Goal: Task Accomplishment & Management: Complete application form

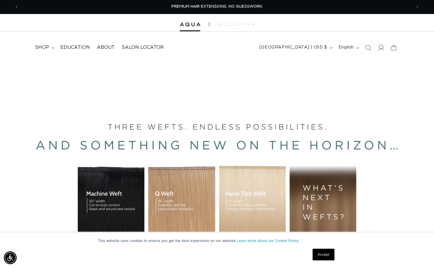
click at [381, 48] on icon at bounding box center [381, 47] width 6 height 6
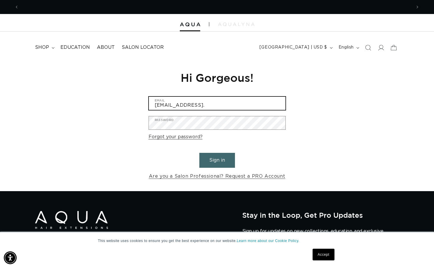
scroll to position [0, 785]
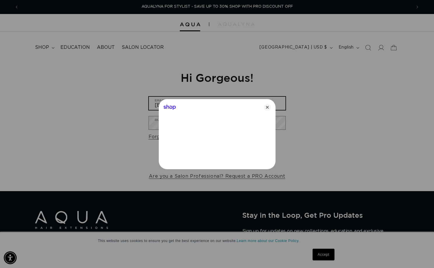
type input "[EMAIL_ADDRESS][DOMAIN_NAME]"
click at [266, 104] on icon "Close" at bounding box center [267, 107] width 7 height 7
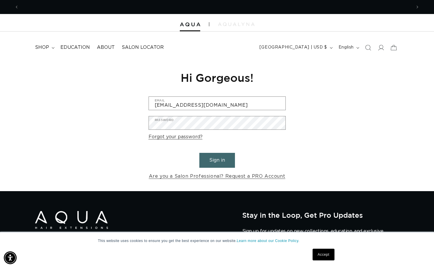
scroll to position [0, 0]
click at [211, 175] on link "Are you a Salon Professional? Request a PRO Account" at bounding box center [217, 176] width 137 height 8
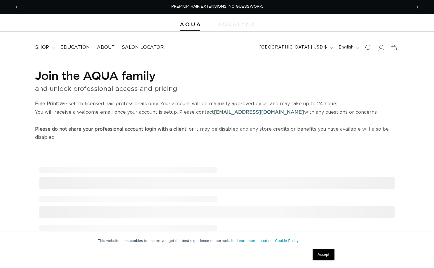
select select "US"
select select "[GEOGRAPHIC_DATA]"
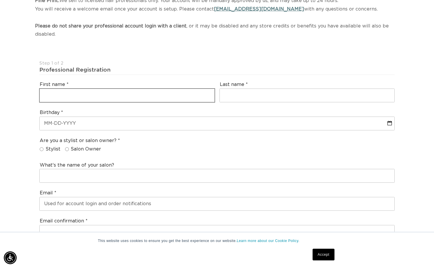
scroll to position [0, 392]
click at [77, 94] on input "text" at bounding box center [127, 95] width 175 height 13
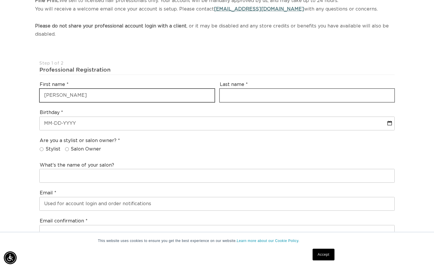
type input "Logan"
click at [240, 92] on input "text" at bounding box center [307, 95] width 175 height 13
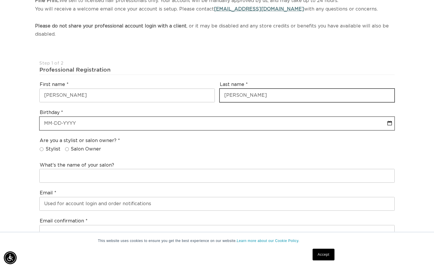
type input "Goetz"
click at [131, 121] on input "text" at bounding box center [217, 123] width 354 height 13
select select "9"
select select "2025"
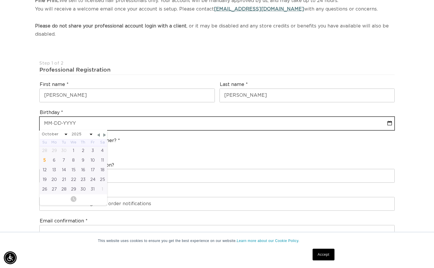
type input "0"
select select "9"
select select "2025"
type input "06"
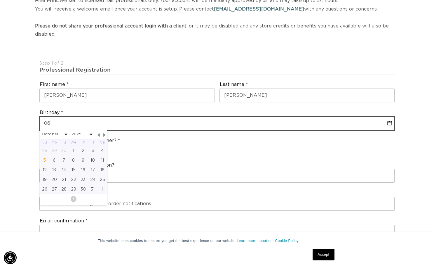
select select "9"
select select "2025"
type input "06-1"
select select "9"
select select "2025"
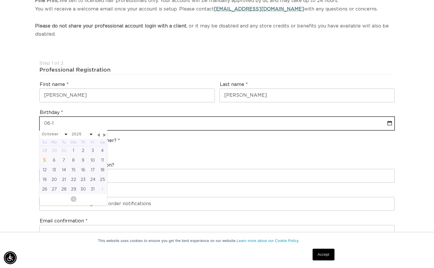
select select "9"
select select "2025"
type input "06-18-1"
select select "9"
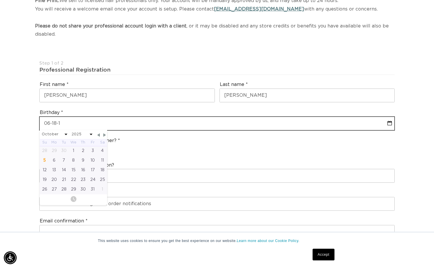
select select "2025"
type input "06-18-1994"
select select "5"
select select "1994"
type input "06-18-1994"
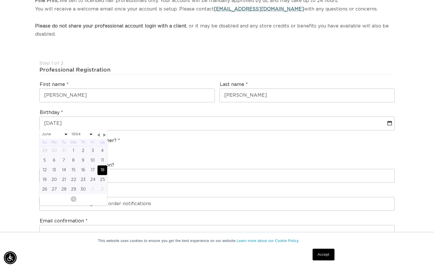
click at [175, 148] on div "Are you a stylist or salon owner? Stylist Salon Owner" at bounding box center [217, 146] width 360 height 22
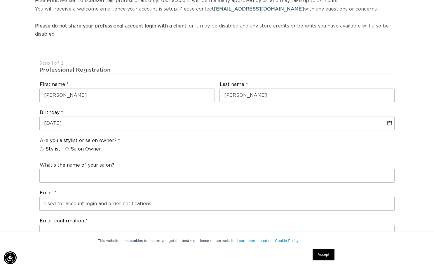
scroll to position [0, 785]
click at [42, 147] on input "Stylist" at bounding box center [42, 149] width 4 height 4
radio input "true"
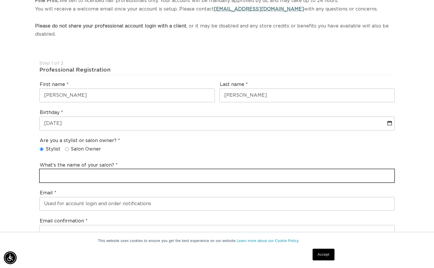
click at [57, 170] on input "text" at bounding box center [217, 175] width 354 height 13
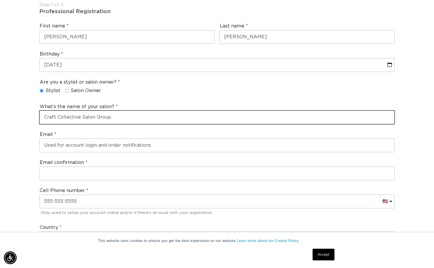
scroll to position [162, 0]
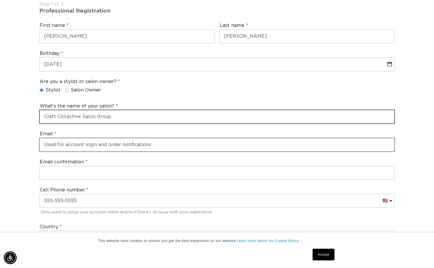
type input "Craft Collective Salon Group"
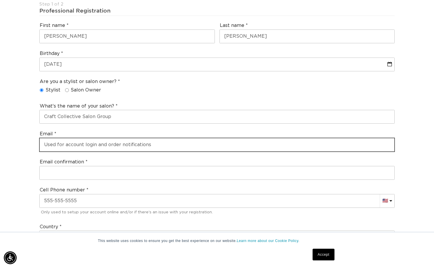
click at [83, 141] on input "email" at bounding box center [217, 144] width 354 height 13
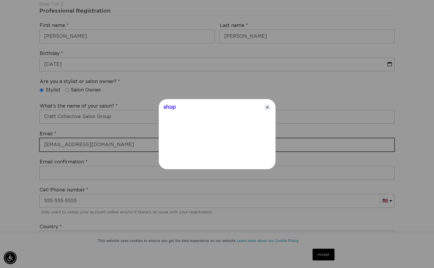
type input "loganmgoetz@gmail.com"
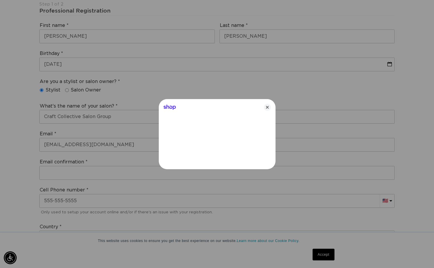
scroll to position [0, 785]
click at [265, 109] on icon "Close" at bounding box center [267, 107] width 7 height 7
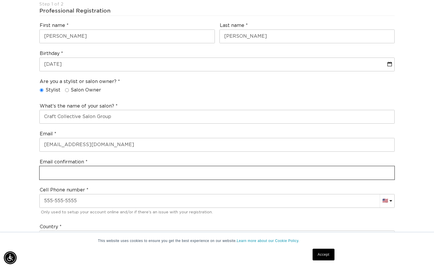
scroll to position [0, 0]
click at [96, 169] on input "email" at bounding box center [217, 172] width 354 height 13
type input "L"
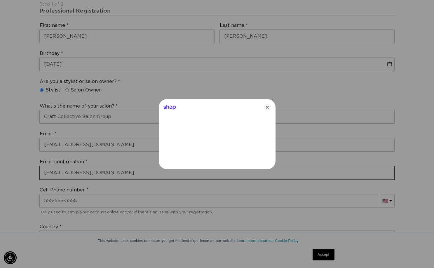
type input "loganmgoetz@gmail.com"
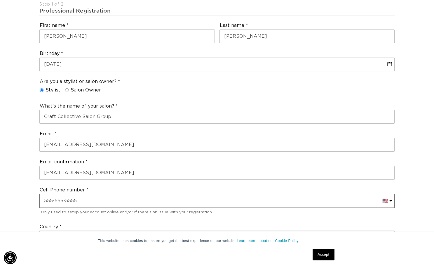
scroll to position [0, 785]
click at [102, 194] on input "+1" at bounding box center [217, 200] width 354 height 13
type input "+1 724 591 1730"
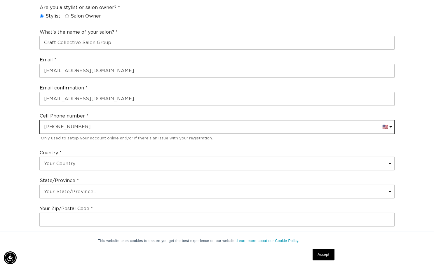
scroll to position [243, 0]
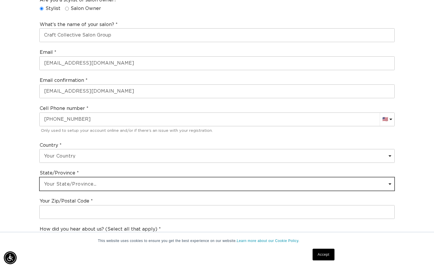
click at [112, 178] on select "Your State/Province... Alabama Alaska American Samoa Arizona Arkansas Californi…" at bounding box center [217, 183] width 354 height 13
select select "Pennsylvania"
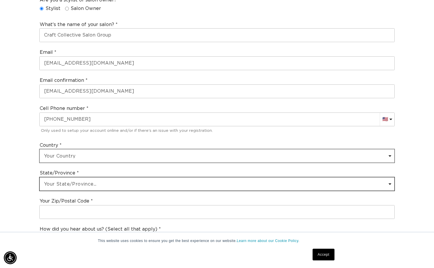
scroll to position [0, 0]
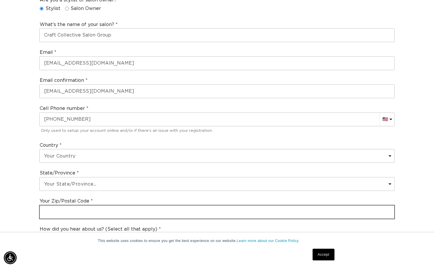
click at [83, 207] on input "text" at bounding box center [217, 211] width 354 height 13
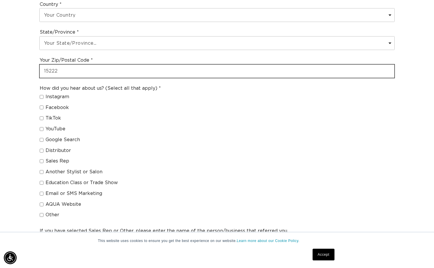
type input "15222"
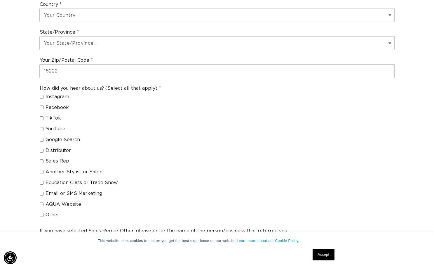
click at [42, 170] on input "Another Stylist or Salon" at bounding box center [42, 172] width 4 height 4
checkbox input "true"
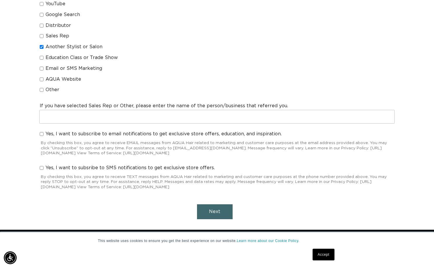
scroll to position [0, 785]
click at [214, 209] on span "Next" at bounding box center [214, 211] width 11 height 5
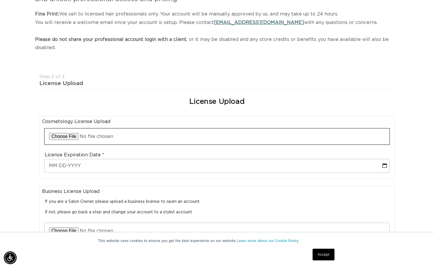
click at [66, 132] on input "file" at bounding box center [217, 136] width 345 height 16
type input "C:\fakepath\IMG_8920.HEIC"
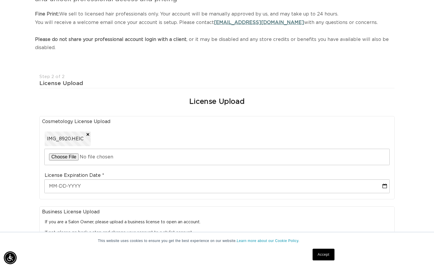
scroll to position [0, 0]
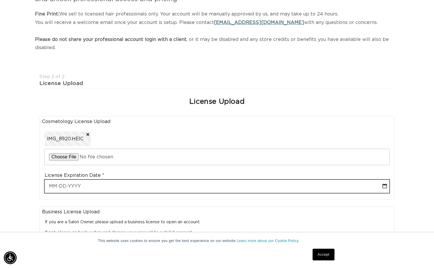
click at [186, 183] on input "text" at bounding box center [217, 185] width 345 height 13
select select "9"
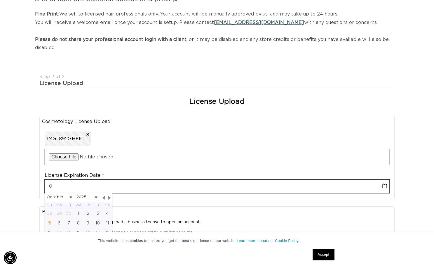
type input "01"
select select "9"
type input "01-31"
select select "9"
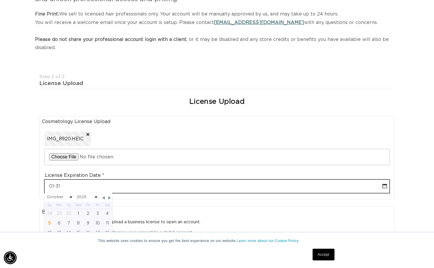
scroll to position [0, 785]
type input "01-31-2"
select select "9"
type input "01-31-20"
select select "9"
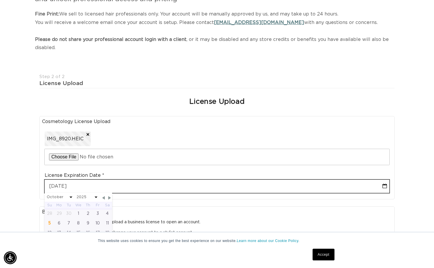
type input "01-31-202"
select select "9"
type input "01-31-2027"
select select "2027"
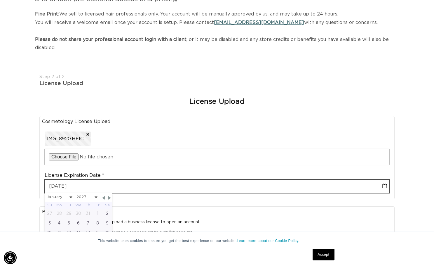
type input "01-31-2027"
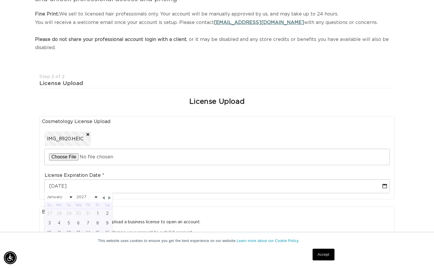
click at [409, 170] on div "Join the AQUA family and unlock professional access and pricing Fine Print: We …" at bounding box center [217, 207] width 434 height 475
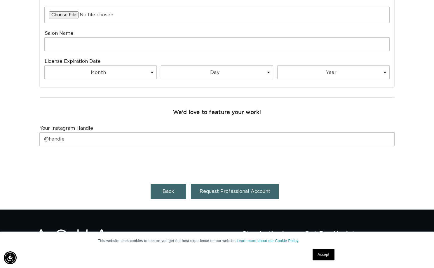
scroll to position [326, 0]
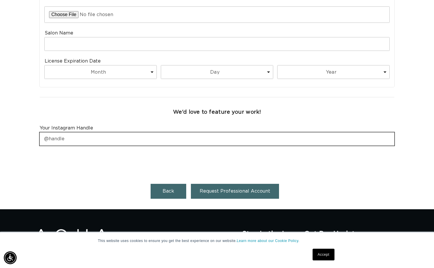
click at [159, 132] on input "text" at bounding box center [217, 138] width 354 height 13
type input "loganxhair"
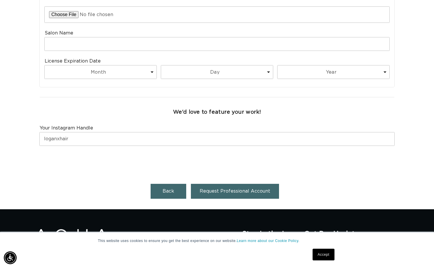
click at [228, 188] on span "Request Professional Account" at bounding box center [235, 190] width 71 height 5
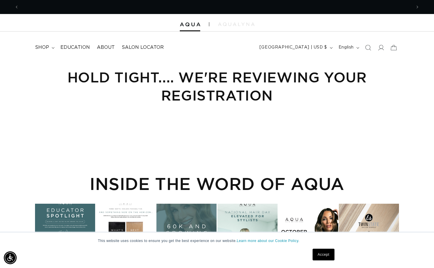
scroll to position [0, 785]
